Goal: Task Accomplishment & Management: Use online tool/utility

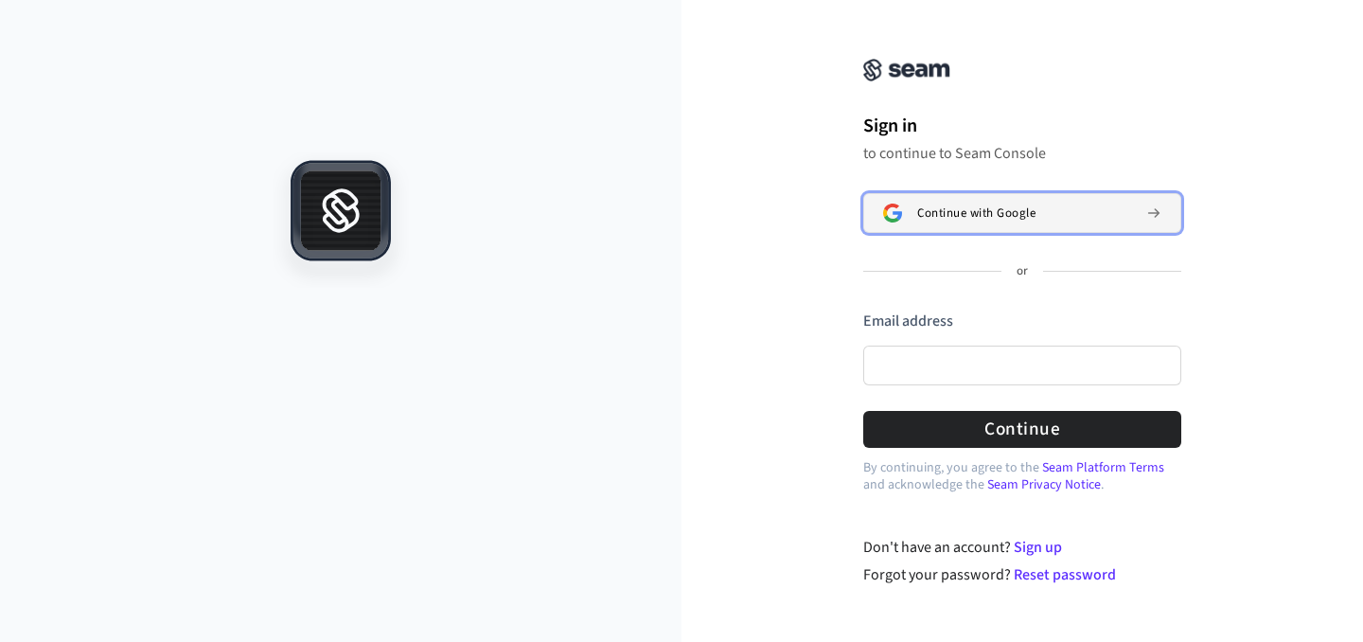
click at [935, 231] on button "Continue with Google" at bounding box center [1022, 213] width 318 height 40
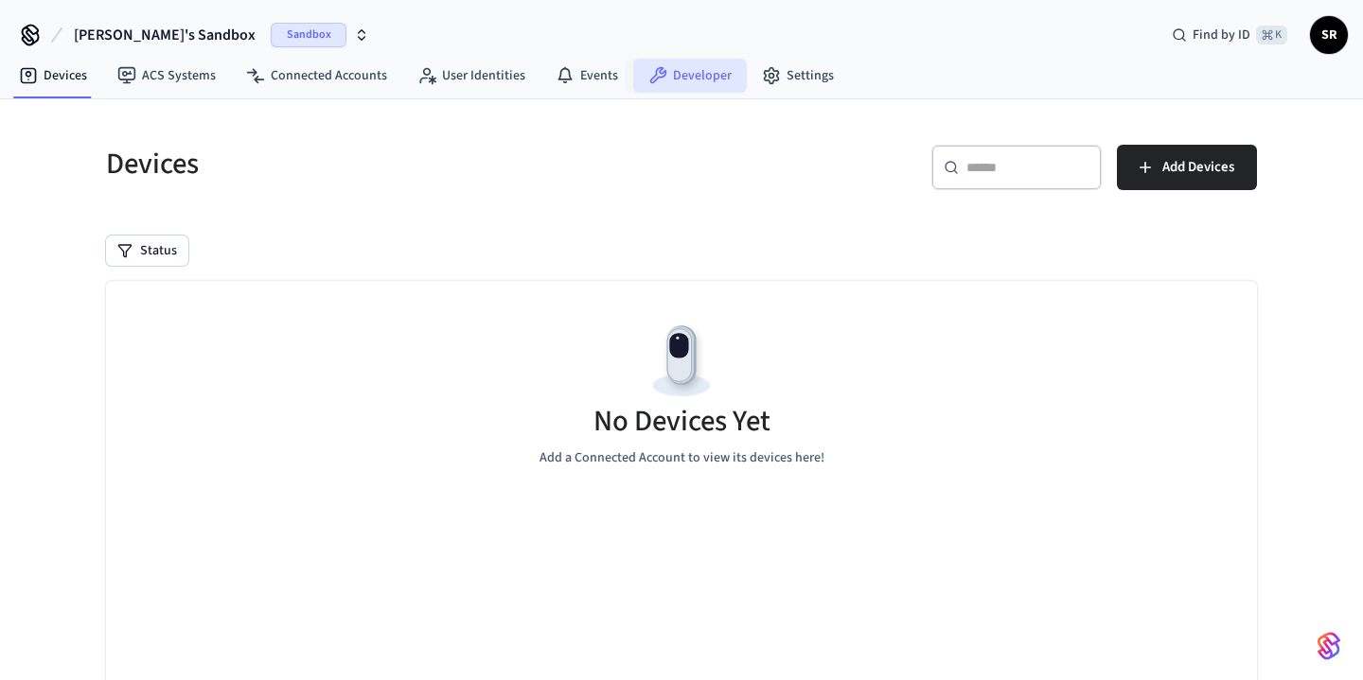
click at [721, 69] on link "Developer" at bounding box center [690, 76] width 114 height 34
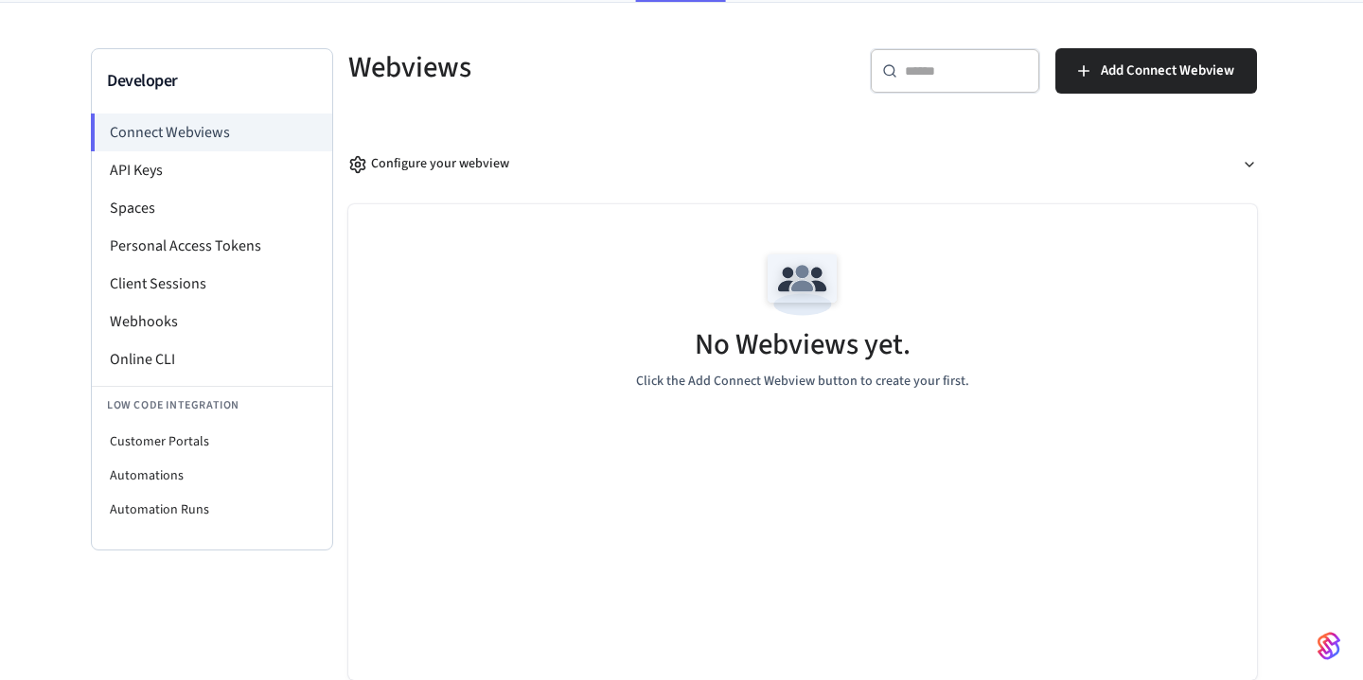
scroll to position [93, 0]
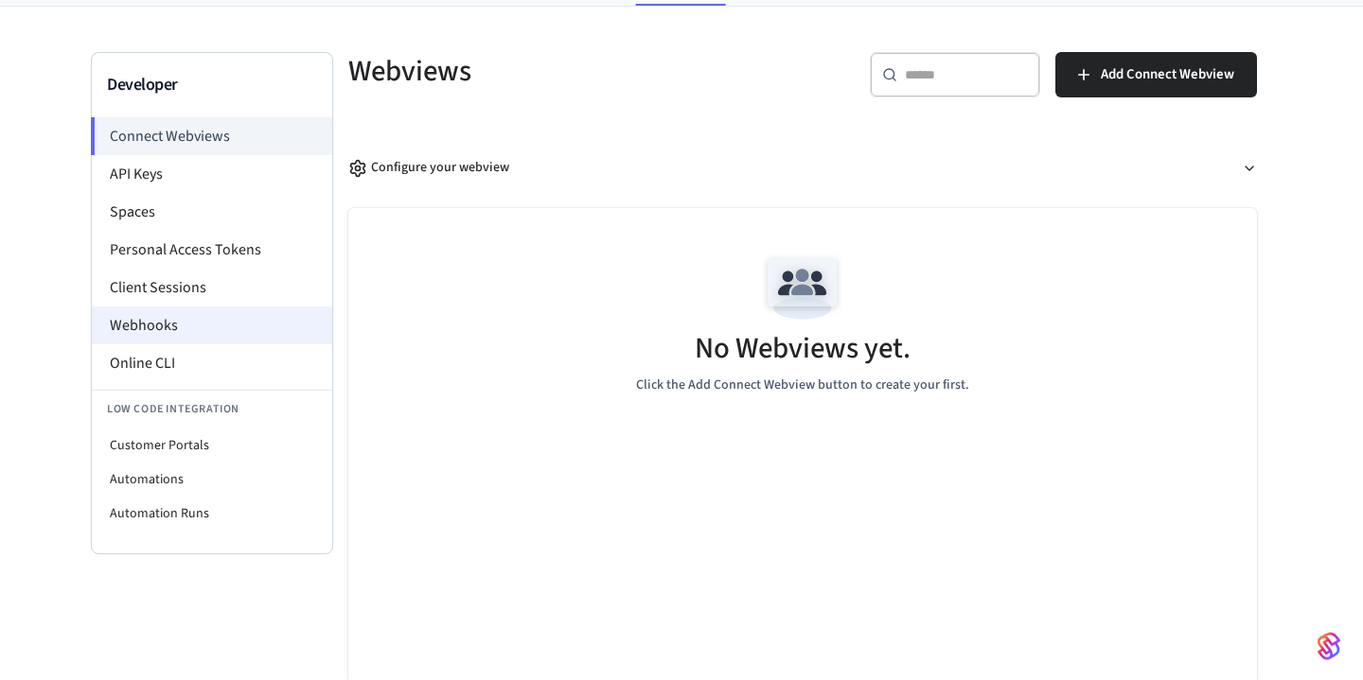
click at [204, 309] on li "Webhooks" at bounding box center [212, 326] width 240 height 38
click at [186, 323] on li "Webhooks" at bounding box center [212, 326] width 240 height 38
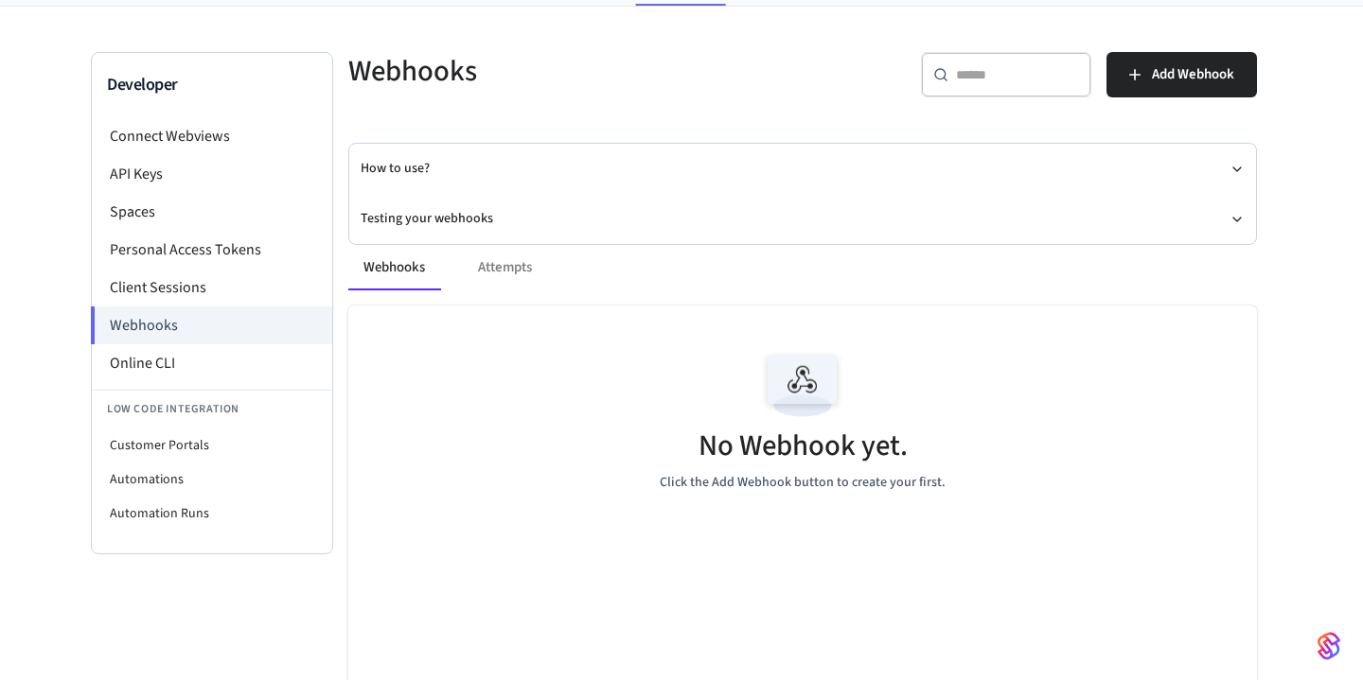
scroll to position [102, 0]
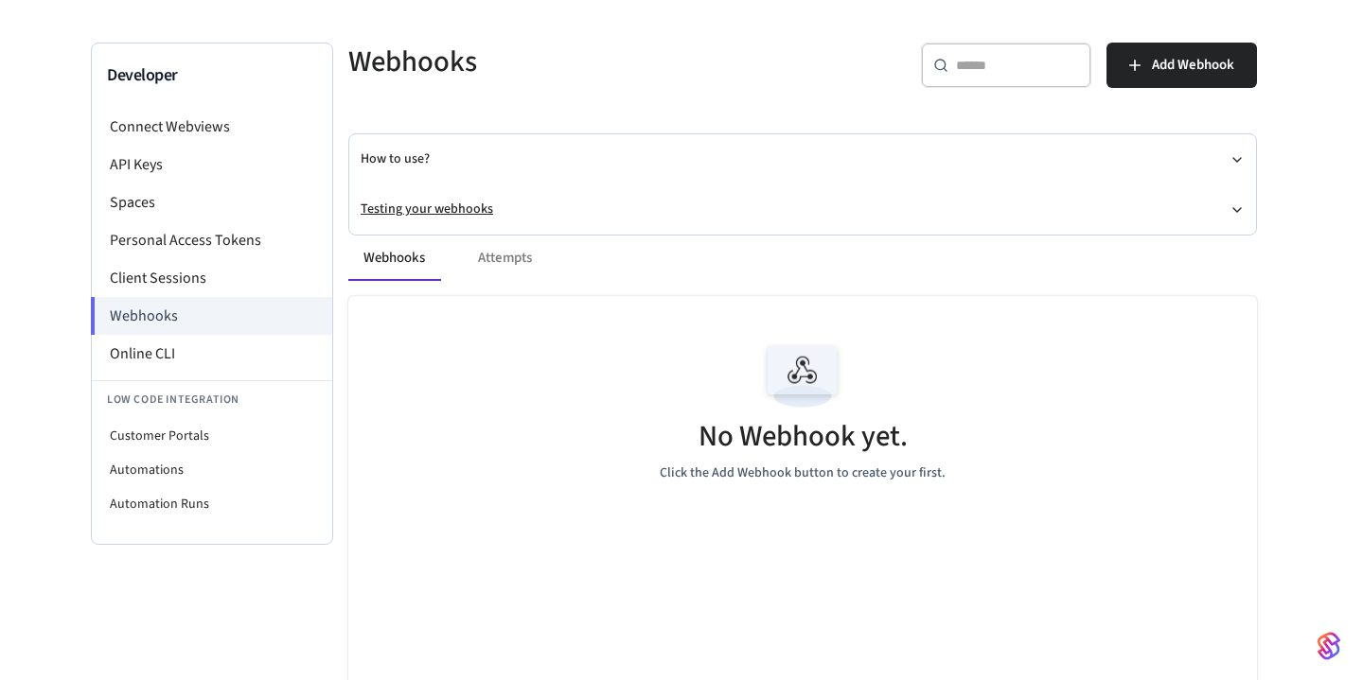
click at [452, 200] on button "Testing your webhooks" at bounding box center [803, 210] width 884 height 50
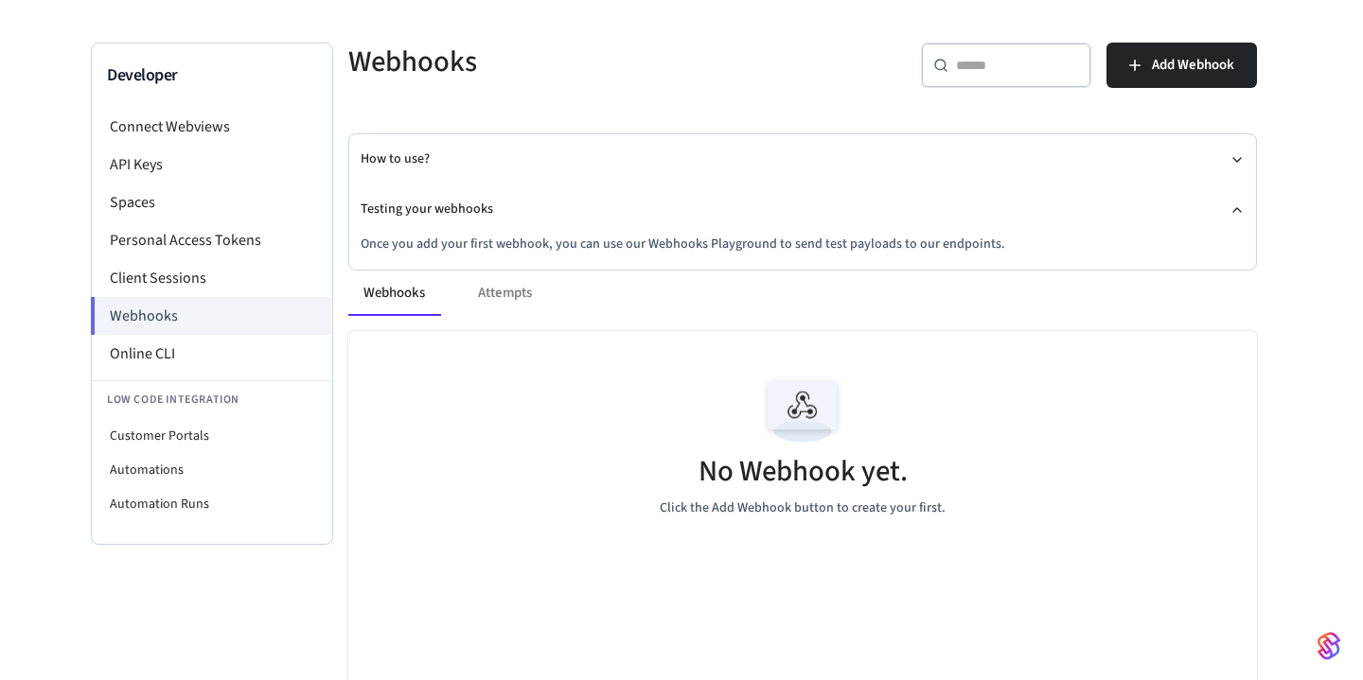
click at [452, 248] on p "Once you add your first webhook, you can use our Webhooks Playground to send te…" at bounding box center [803, 245] width 884 height 20
click at [1190, 79] on button "Add Webhook" at bounding box center [1181, 65] width 150 height 45
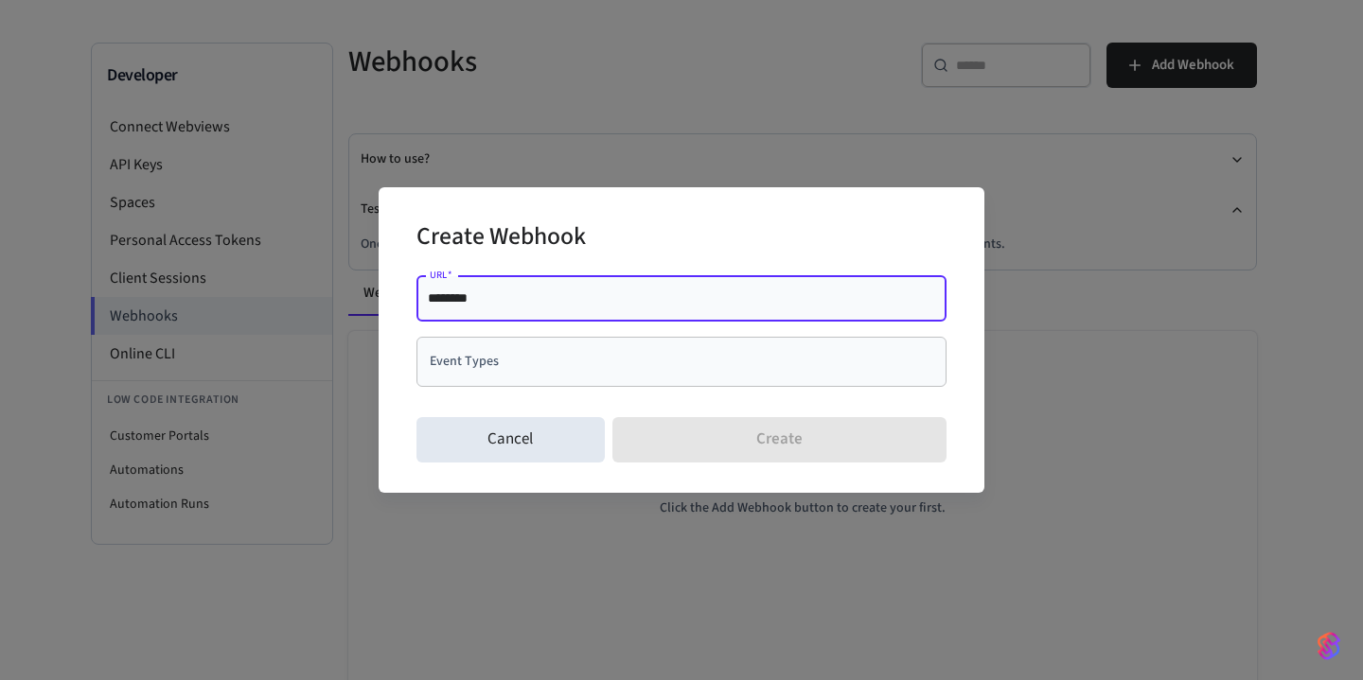
click at [634, 308] on input "********" at bounding box center [681, 298] width 507 height 19
type input "**********"
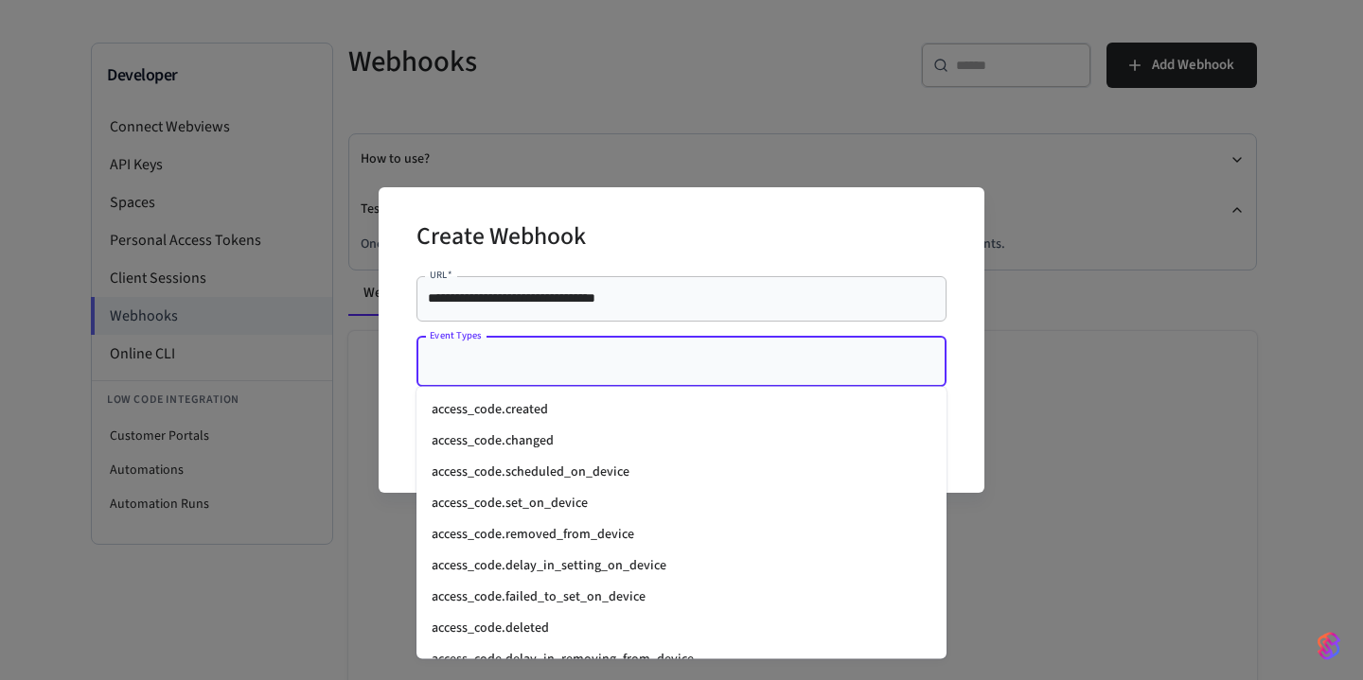
click at [593, 359] on input "Event Types" at bounding box center [667, 361] width 485 height 33
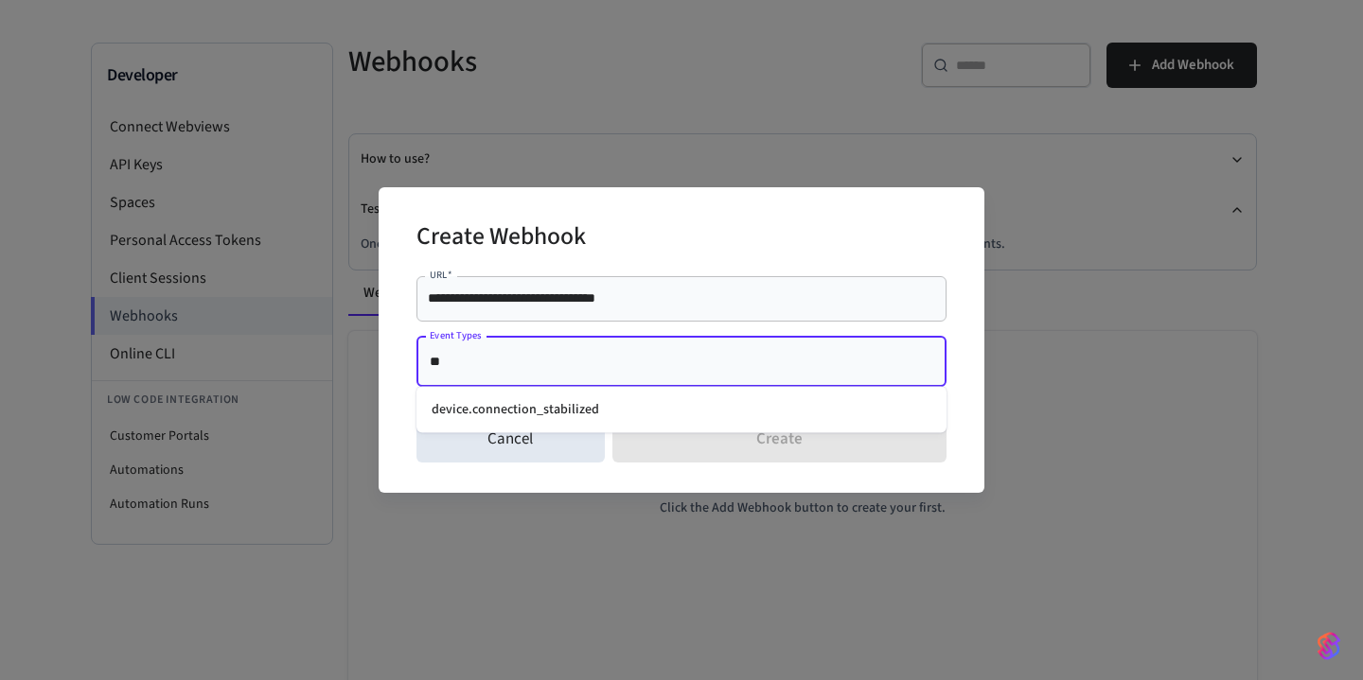
type input "*"
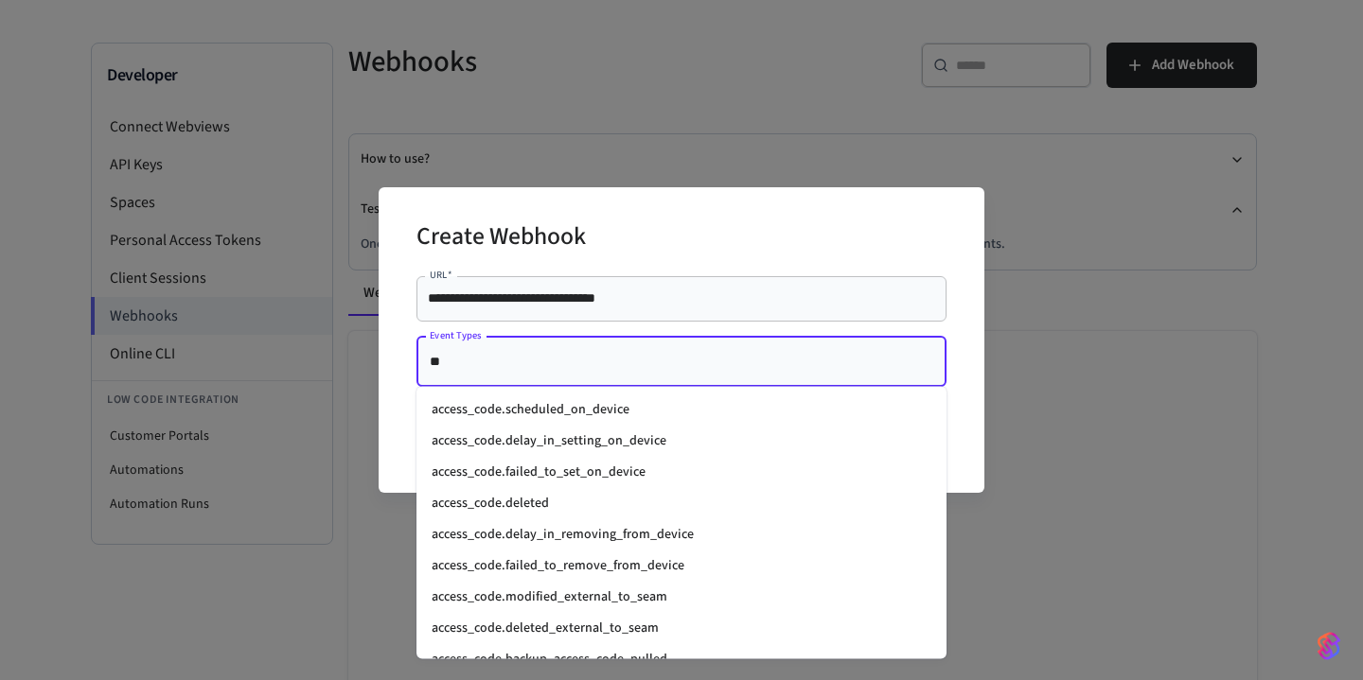
type input "***"
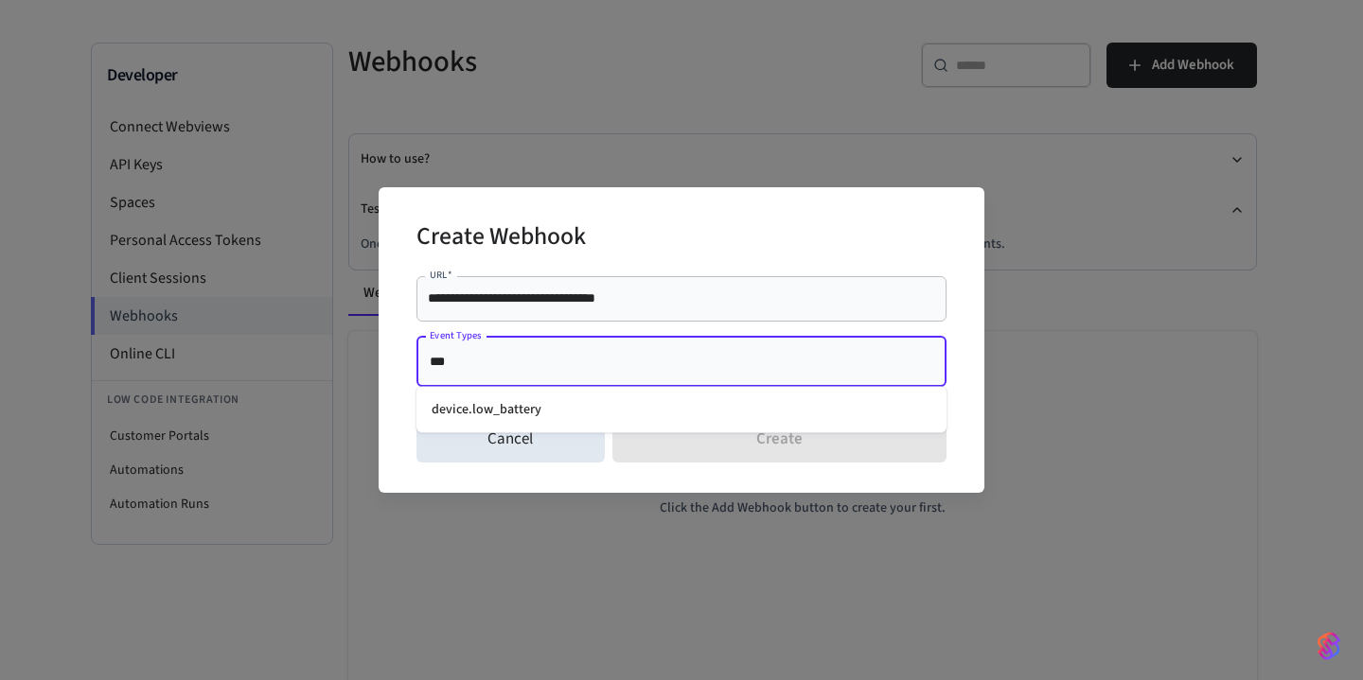
click at [573, 411] on li "device.low_battery" at bounding box center [681, 410] width 530 height 31
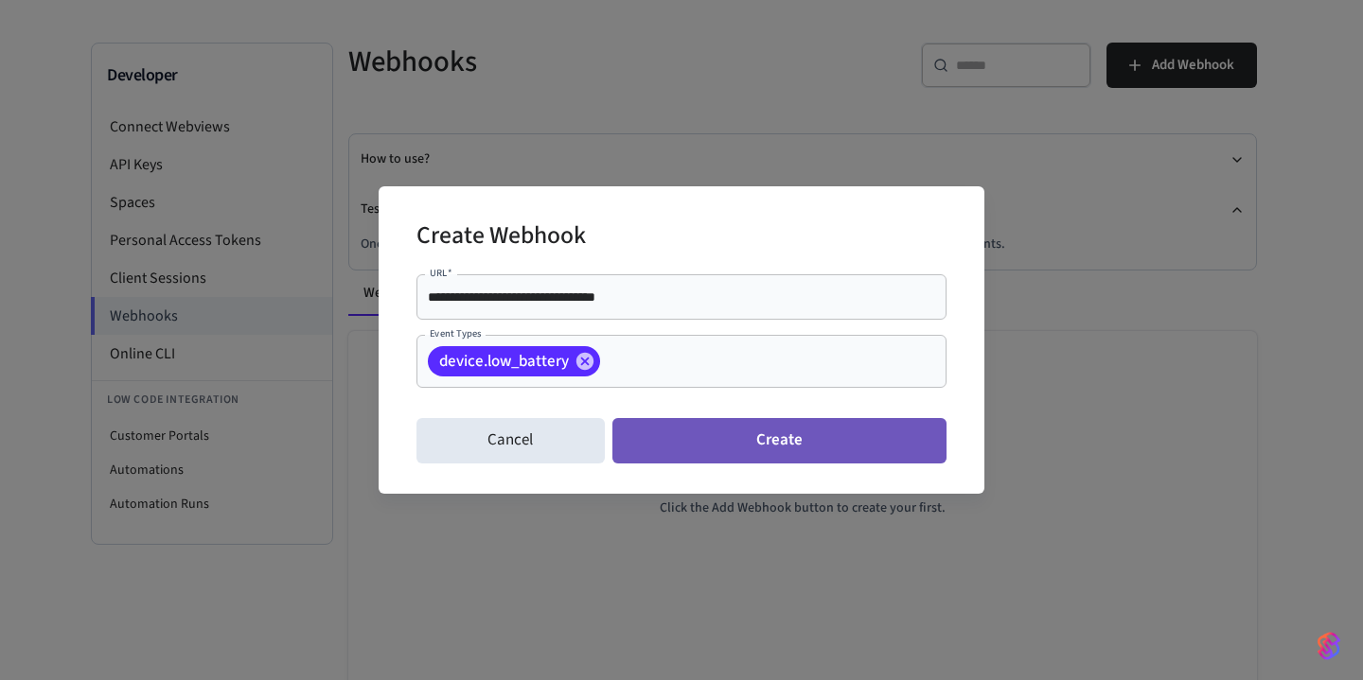
click at [760, 439] on button "Create" at bounding box center [779, 440] width 334 height 45
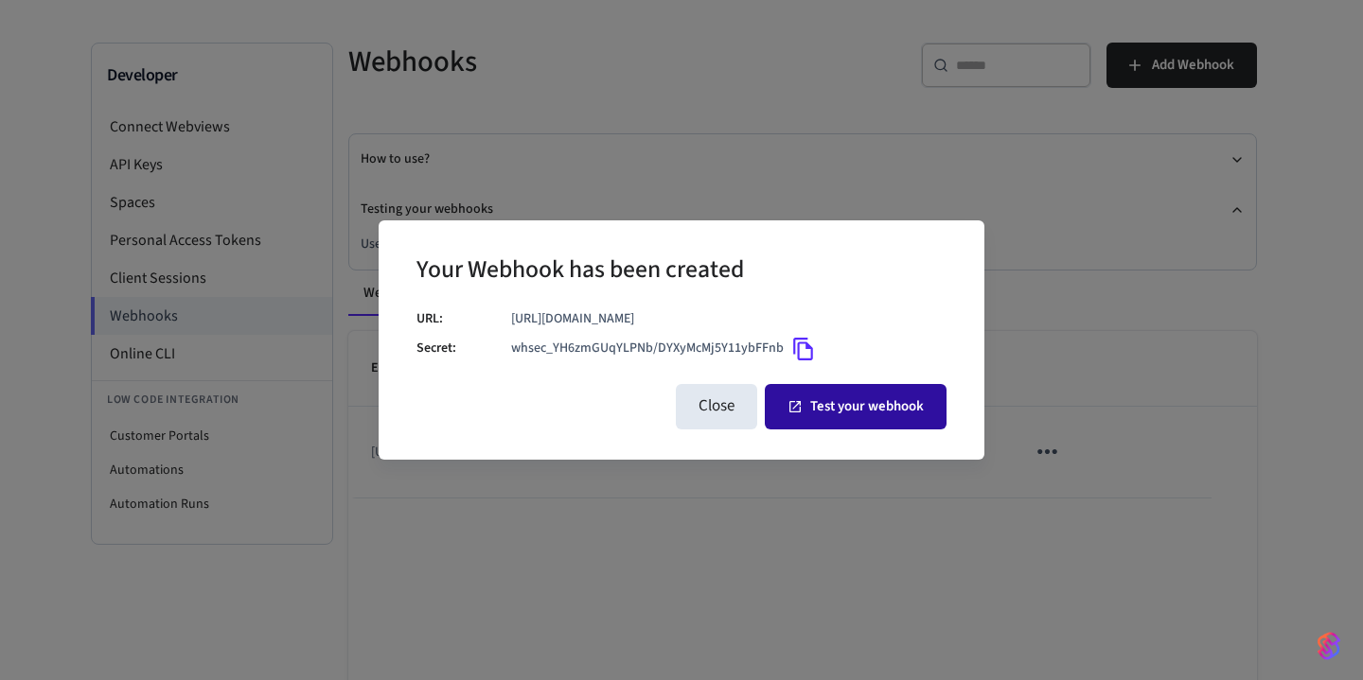
click at [833, 399] on button "Test your webhook" at bounding box center [856, 406] width 182 height 45
click at [806, 354] on icon "Copy" at bounding box center [803, 349] width 25 height 25
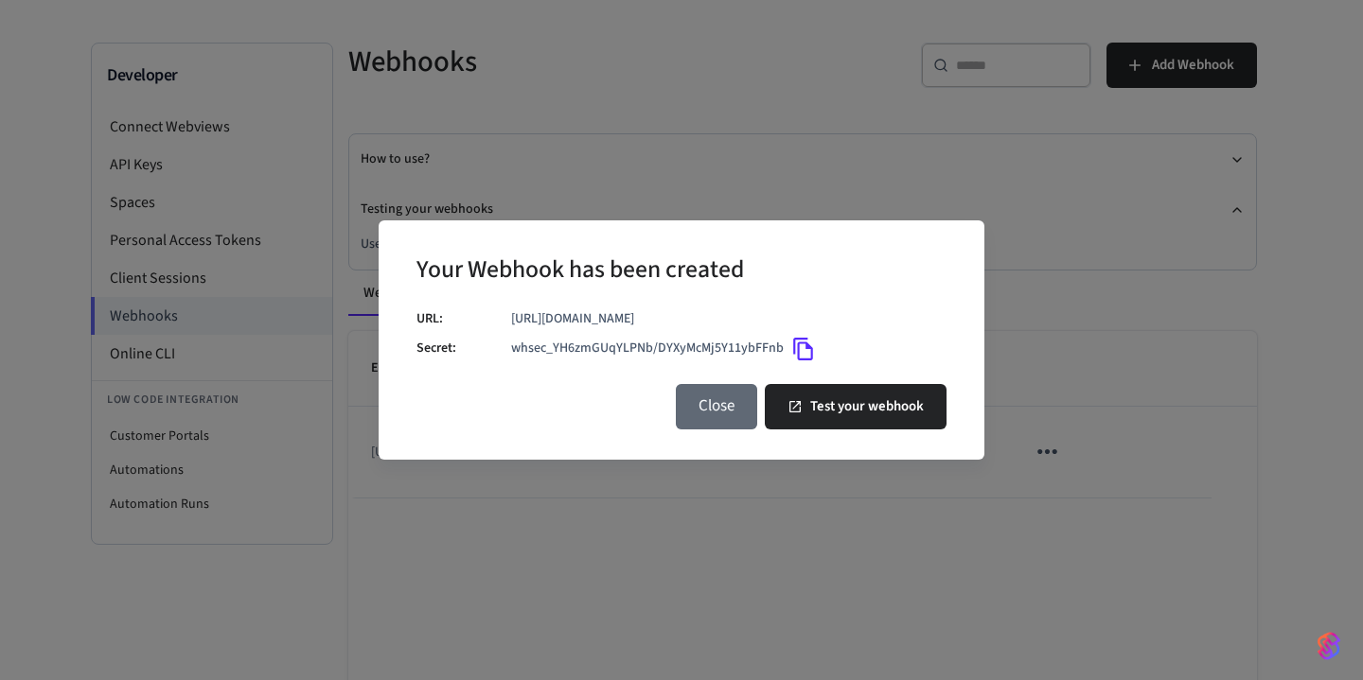
click at [723, 414] on button "Close" at bounding box center [716, 406] width 81 height 45
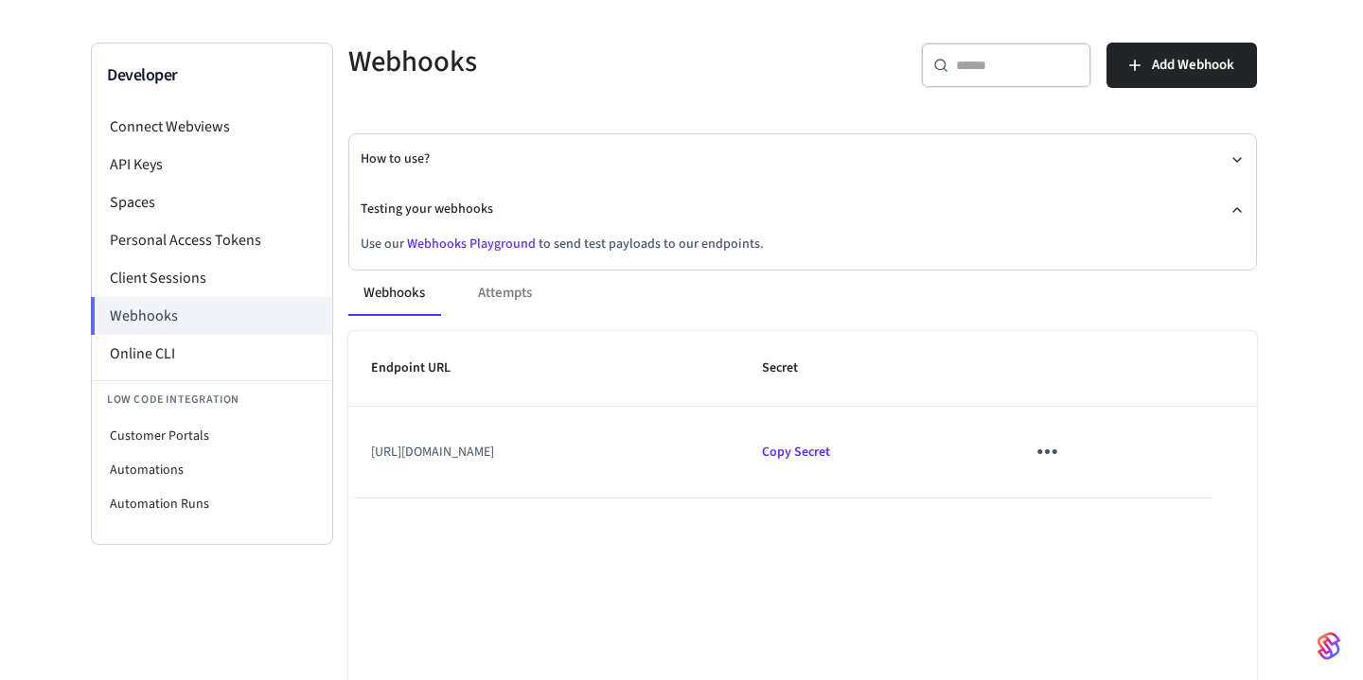
scroll to position [72, 0]
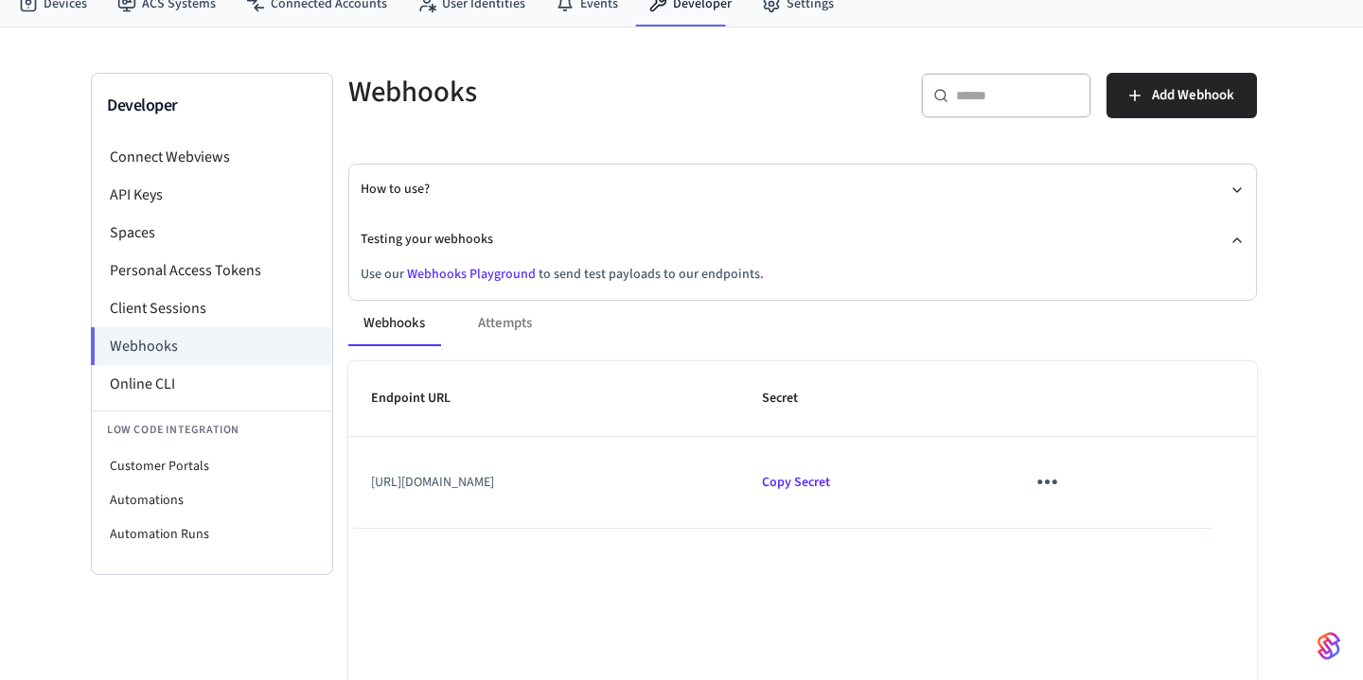
click at [503, 279] on div "Webhooks Attempts Endpoint URL Secret https://66553e0b04a6.ngrok-free.app Copy …" at bounding box center [791, 557] width 931 height 559
click at [502, 274] on link "Webhooks Playground" at bounding box center [471, 274] width 129 height 19
click at [190, 387] on li "Online CLI" at bounding box center [212, 384] width 240 height 38
